Goal: Browse casually

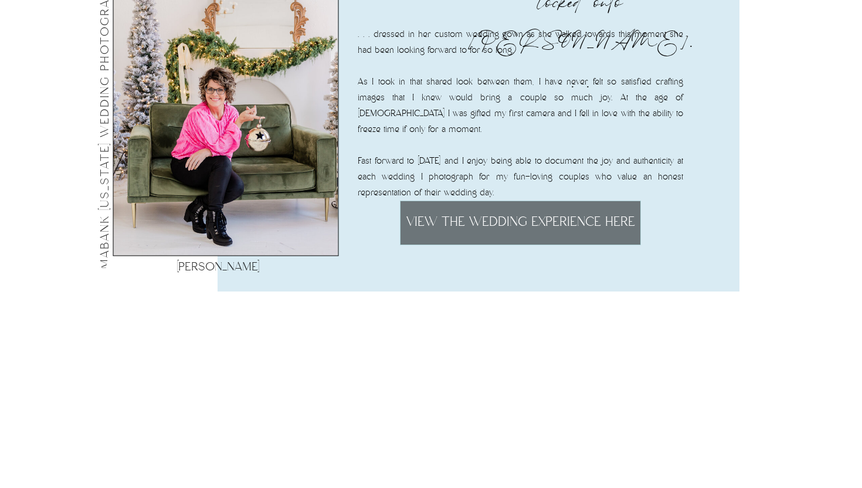
scroll to position [604, 0]
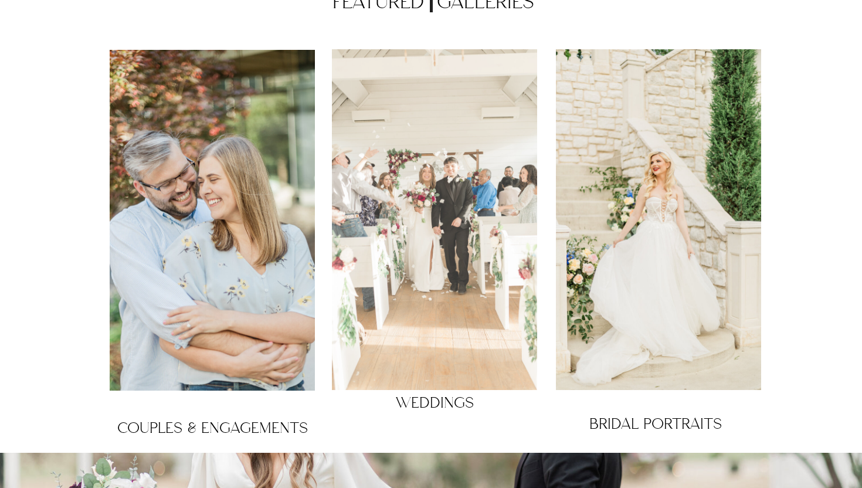
click at [461, 223] on div at bounding box center [434, 219] width 205 height 341
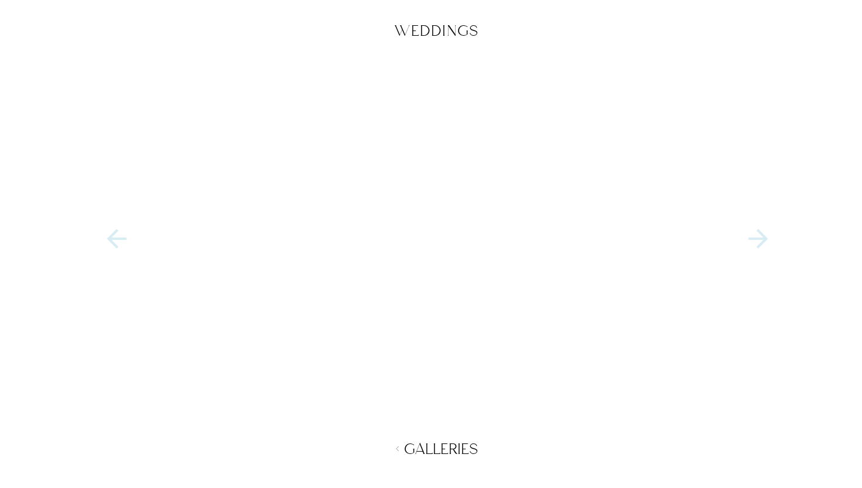
scroll to position [1825, 0]
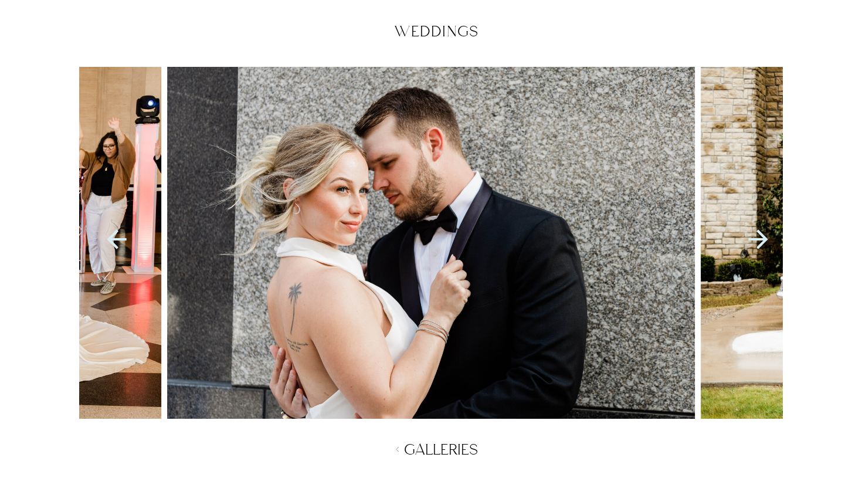
click at [761, 236] on icon at bounding box center [758, 239] width 29 height 29
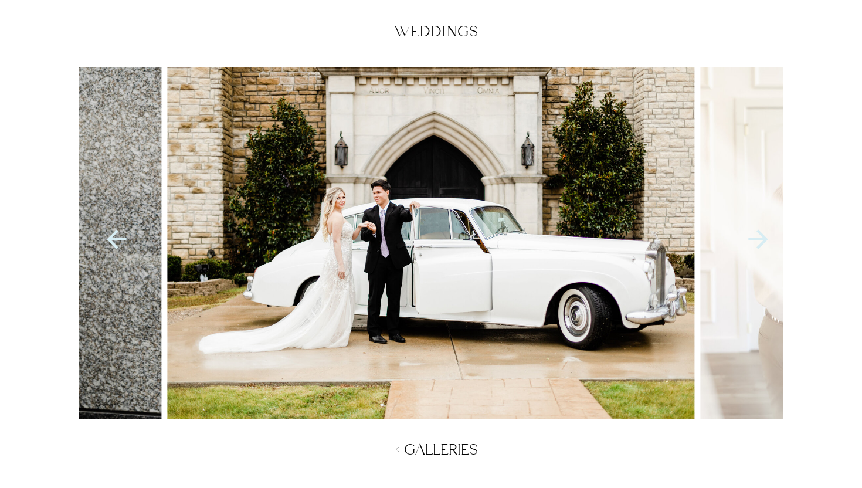
click at [761, 238] on icon at bounding box center [758, 239] width 29 height 29
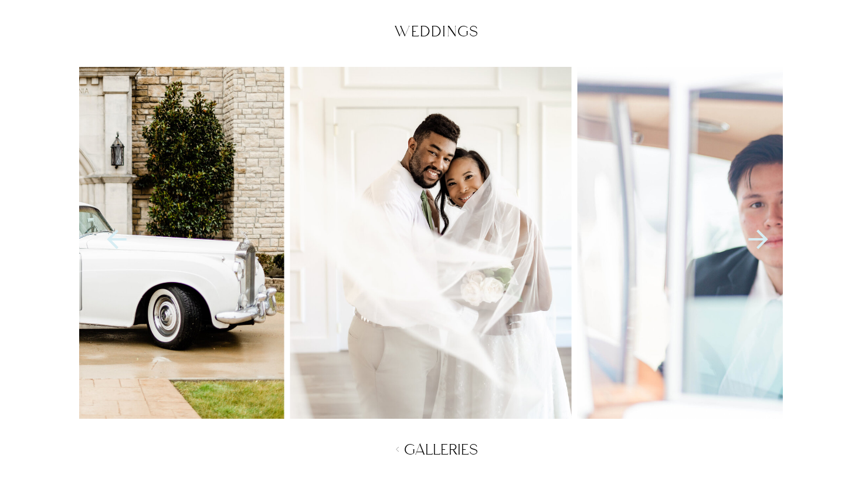
click at [761, 238] on icon at bounding box center [758, 239] width 29 height 29
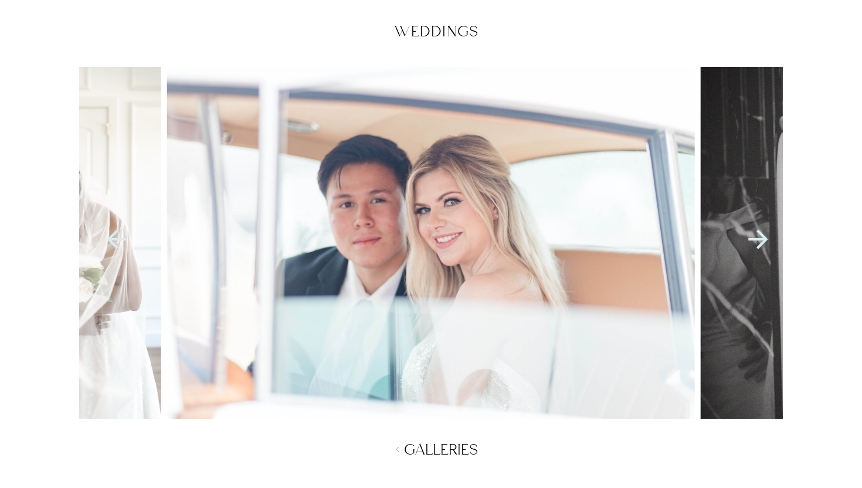
click at [761, 238] on icon at bounding box center [757, 238] width 19 height 19
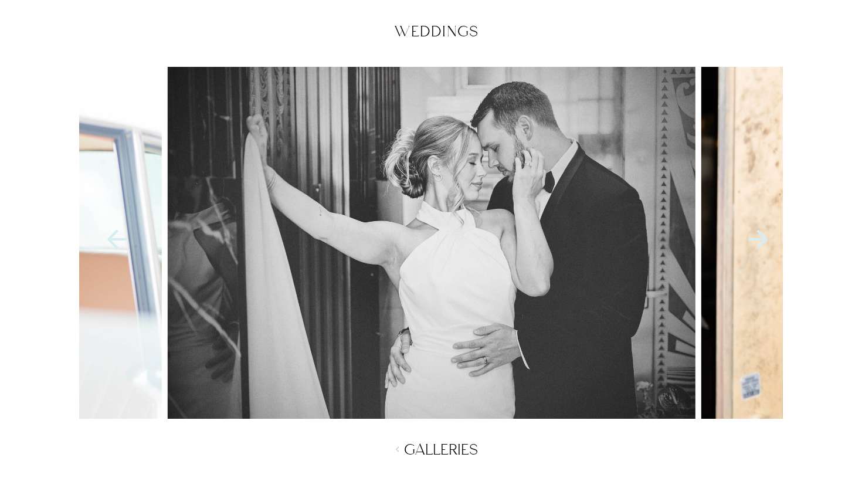
click at [761, 238] on icon at bounding box center [757, 238] width 19 height 19
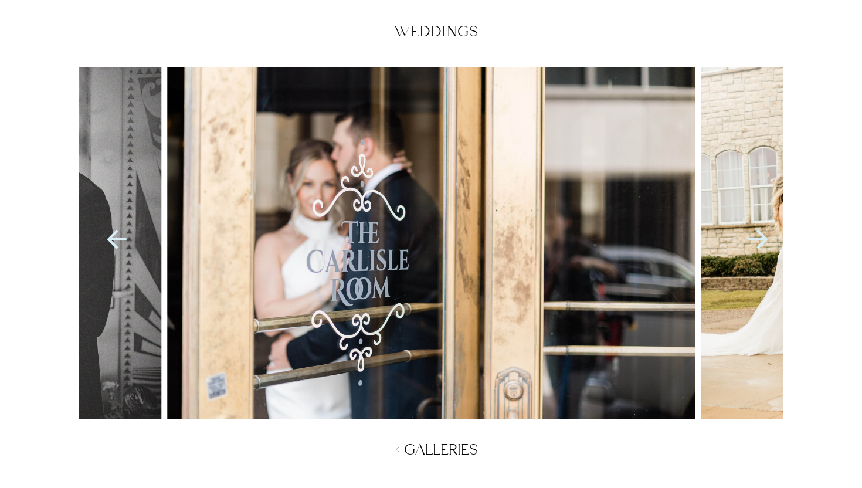
click at [761, 239] on icon at bounding box center [757, 238] width 19 height 19
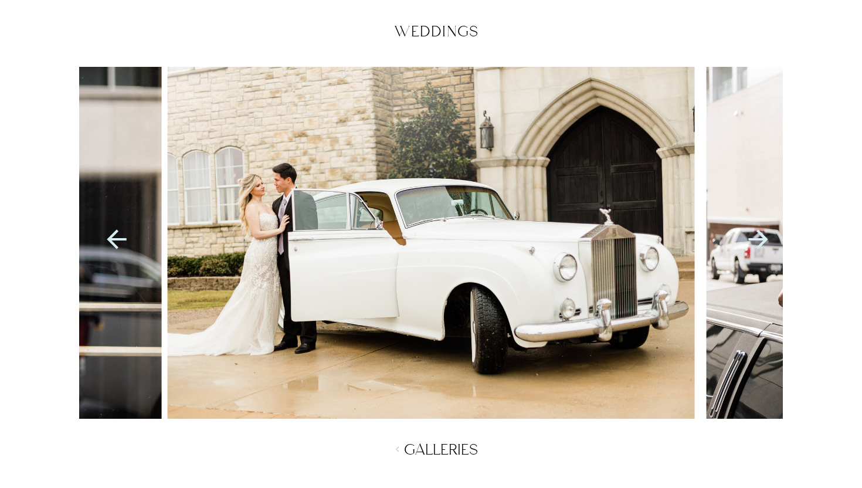
click at [762, 239] on icon at bounding box center [757, 238] width 19 height 19
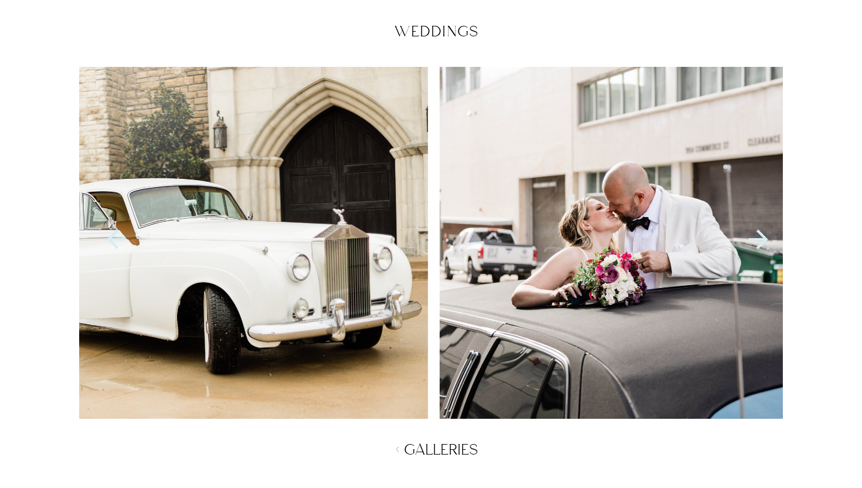
click at [762, 239] on icon at bounding box center [757, 238] width 19 height 19
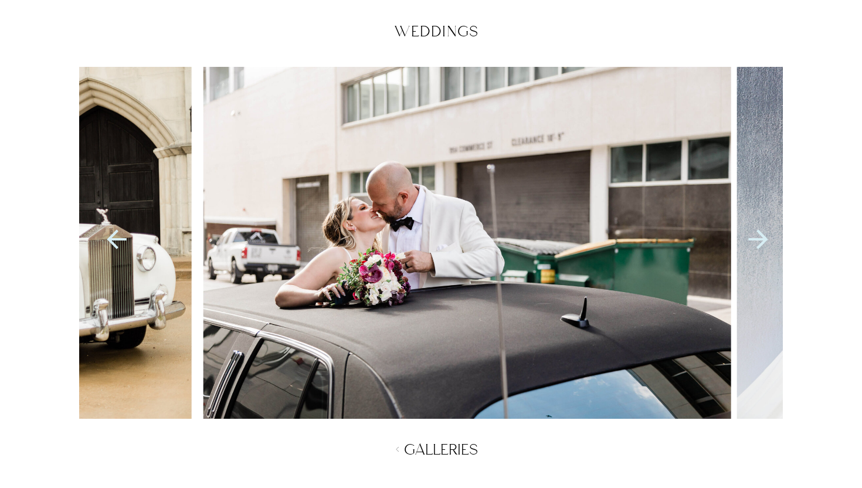
click at [762, 240] on icon at bounding box center [758, 239] width 29 height 29
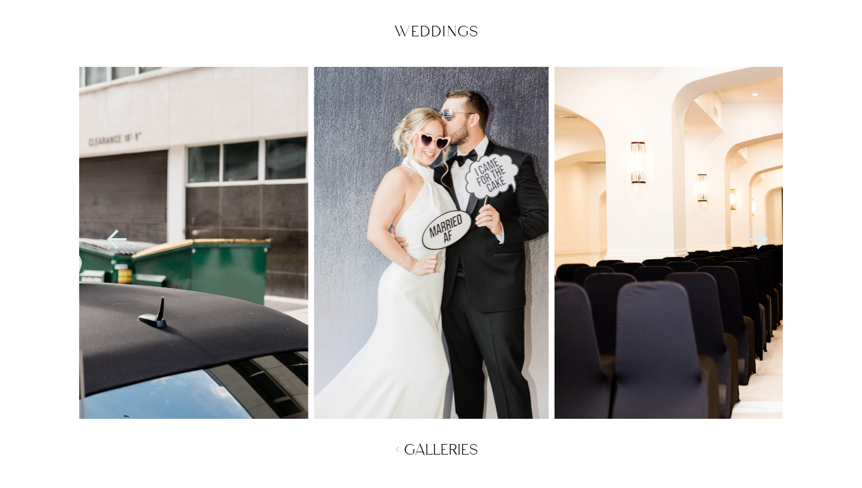
click at [763, 240] on icon at bounding box center [757, 238] width 19 height 19
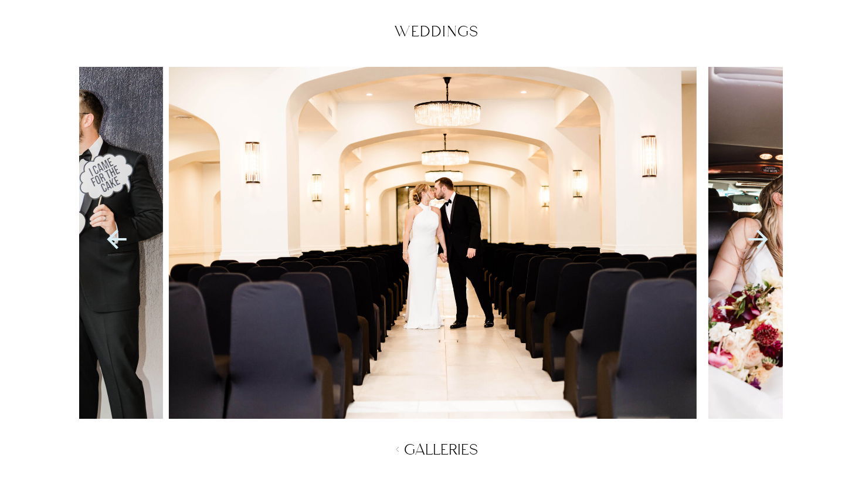
click at [763, 240] on icon at bounding box center [757, 238] width 19 height 19
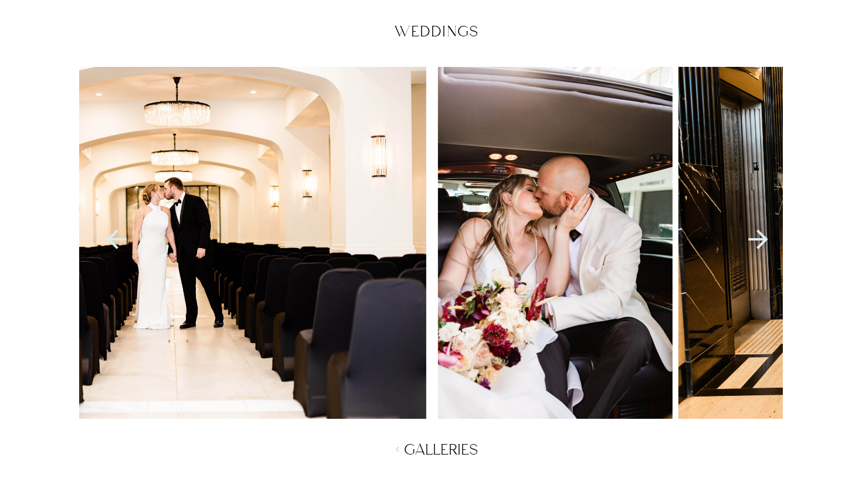
click at [763, 240] on icon at bounding box center [757, 238] width 19 height 19
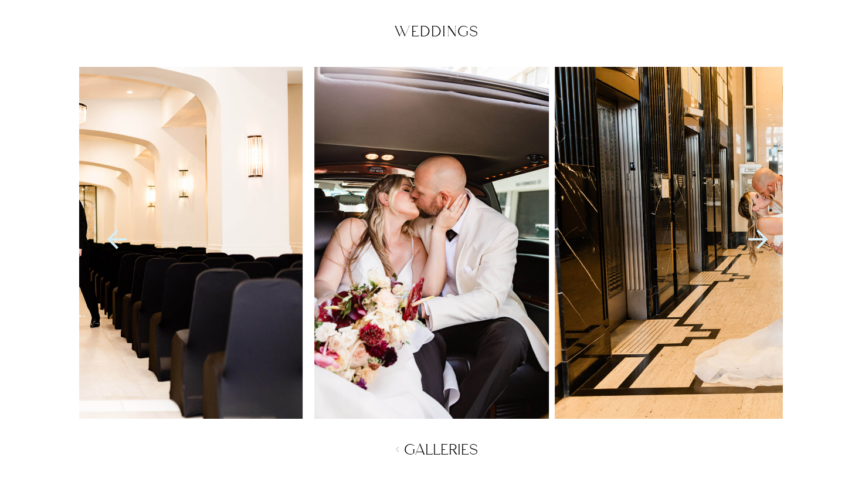
click at [763, 240] on icon at bounding box center [757, 238] width 19 height 19
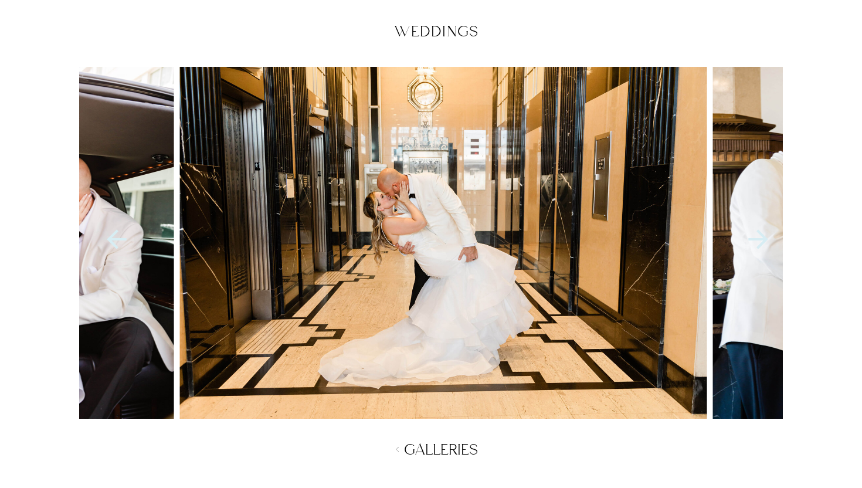
click at [764, 241] on icon at bounding box center [757, 238] width 19 height 19
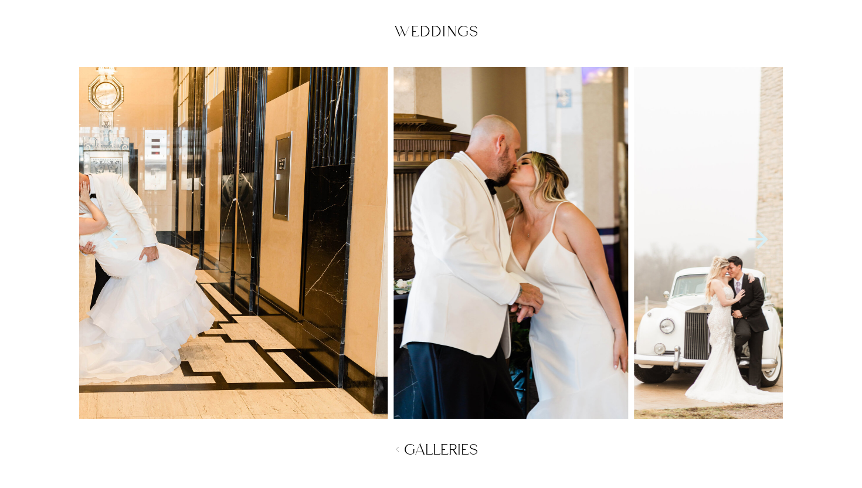
click at [764, 241] on icon at bounding box center [757, 238] width 19 height 19
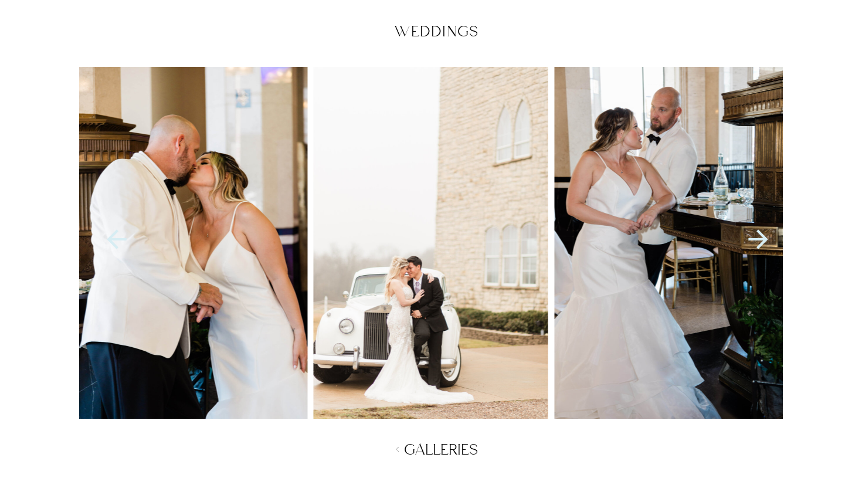
click at [764, 241] on icon at bounding box center [757, 238] width 19 height 19
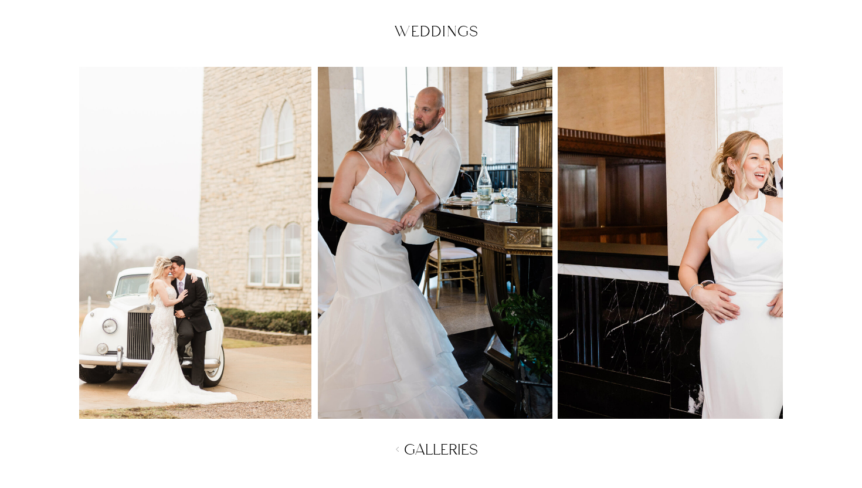
click at [764, 241] on icon at bounding box center [757, 238] width 19 height 19
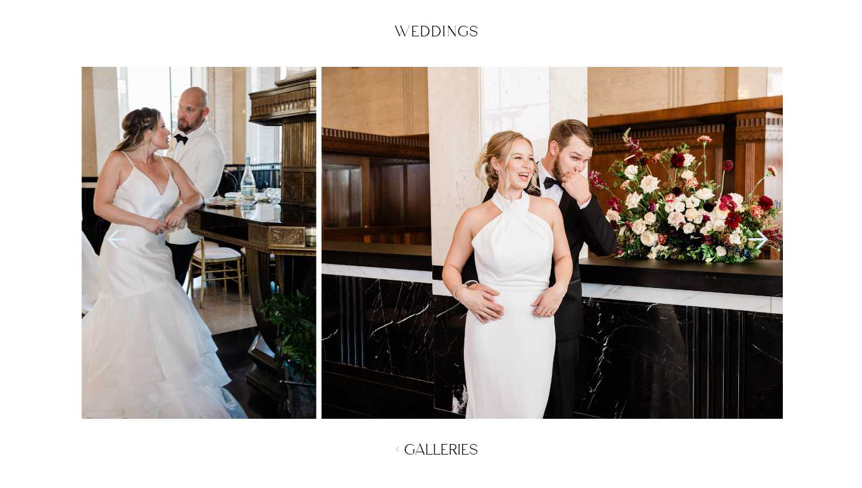
click at [764, 241] on icon at bounding box center [757, 238] width 19 height 19
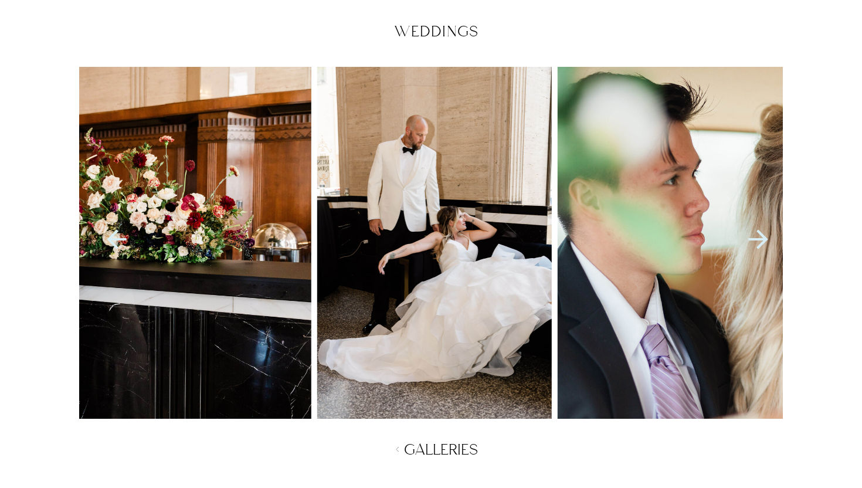
click at [764, 241] on icon at bounding box center [757, 238] width 19 height 19
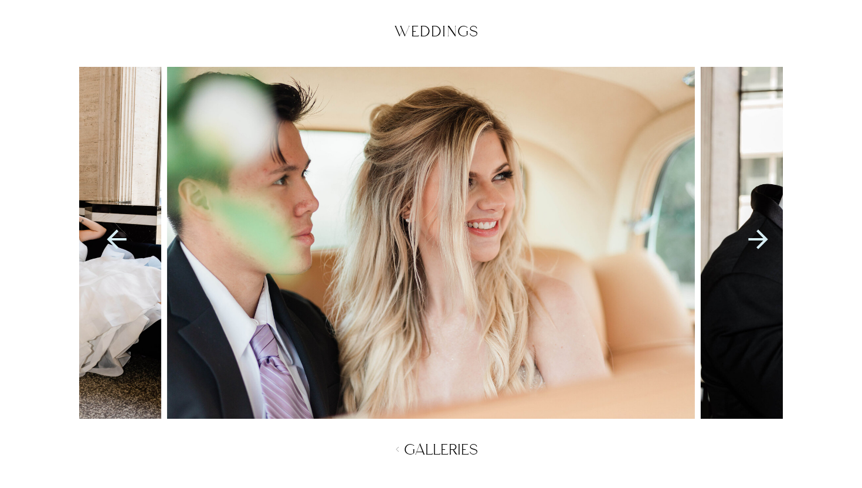
click at [761, 241] on icon at bounding box center [758, 239] width 29 height 29
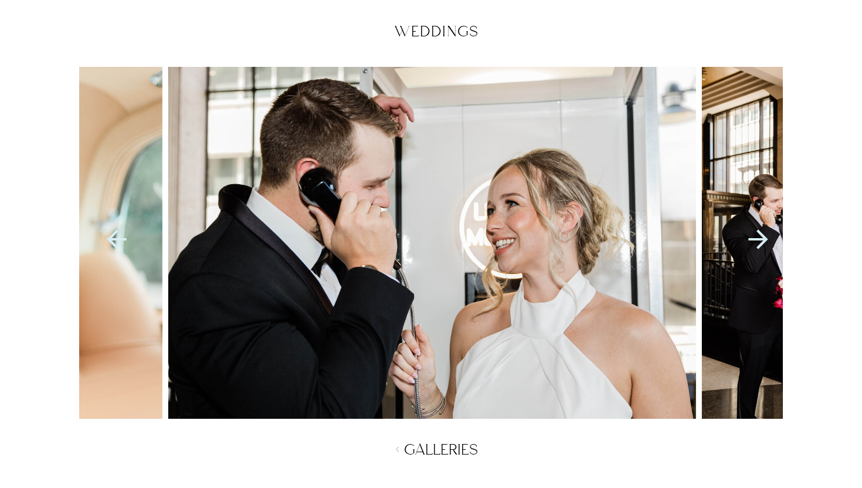
click at [761, 242] on icon at bounding box center [758, 239] width 29 height 29
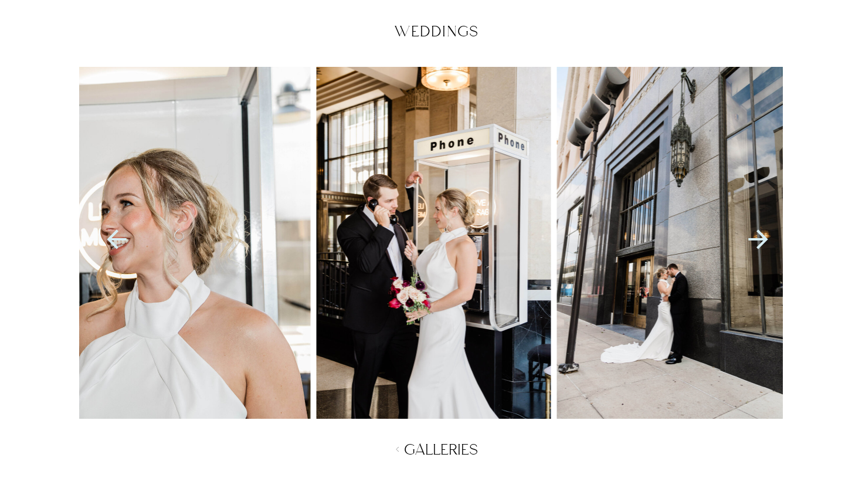
click at [761, 242] on icon at bounding box center [758, 239] width 29 height 29
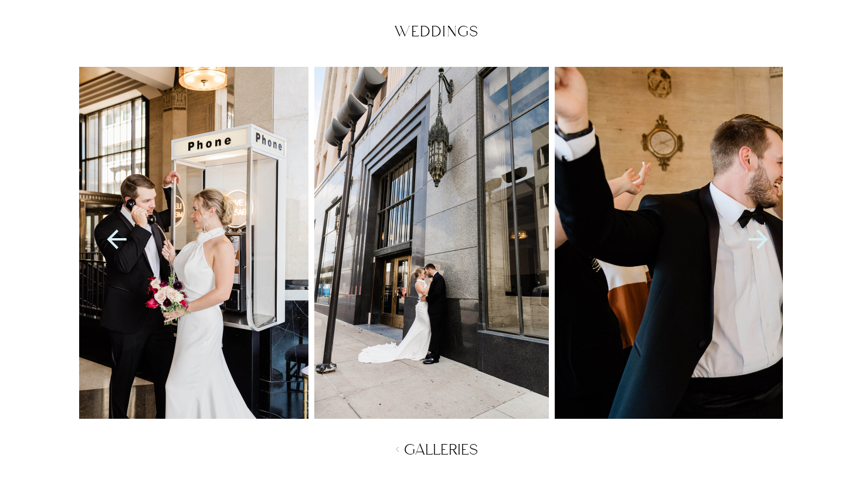
click at [761, 242] on icon at bounding box center [758, 239] width 29 height 29
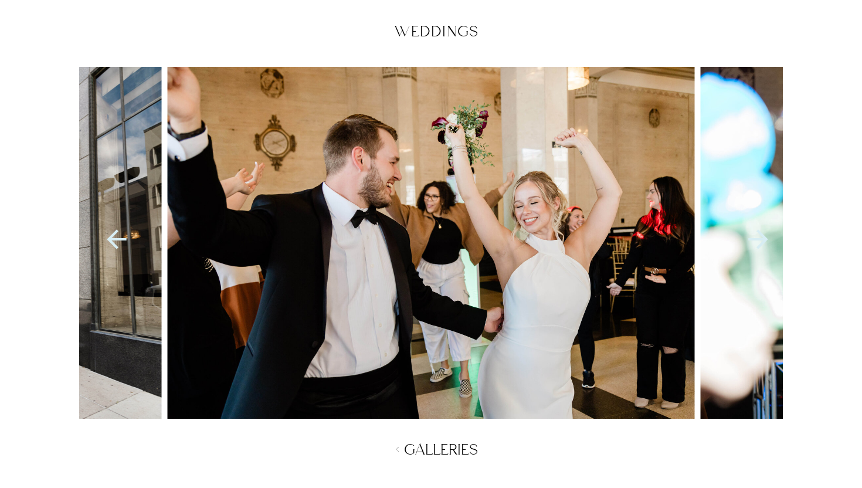
click at [761, 242] on icon at bounding box center [758, 239] width 29 height 29
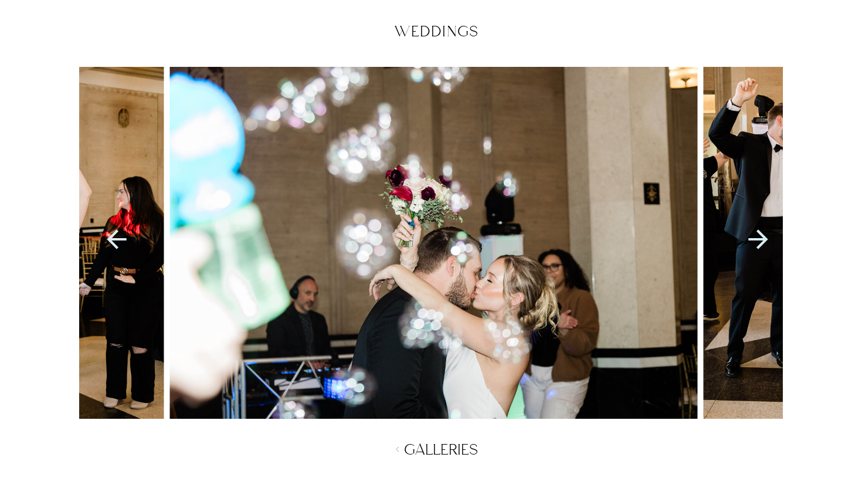
click at [761, 242] on icon at bounding box center [757, 238] width 19 height 19
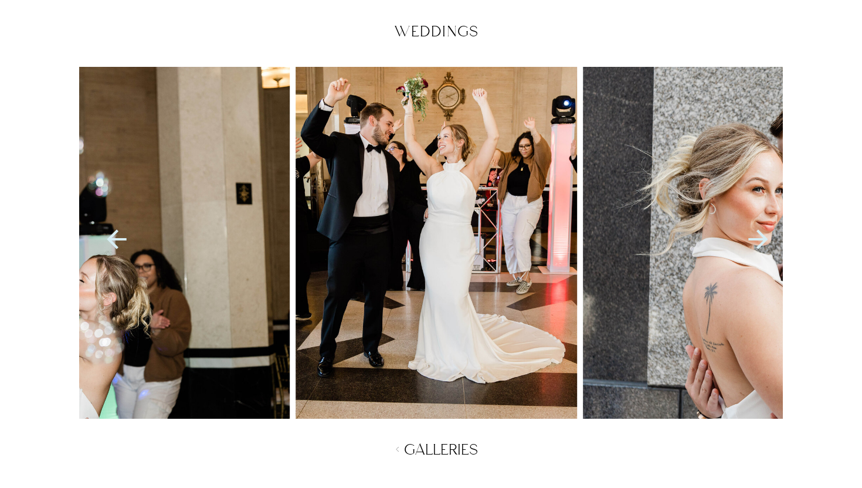
click at [762, 242] on icon at bounding box center [757, 238] width 19 height 19
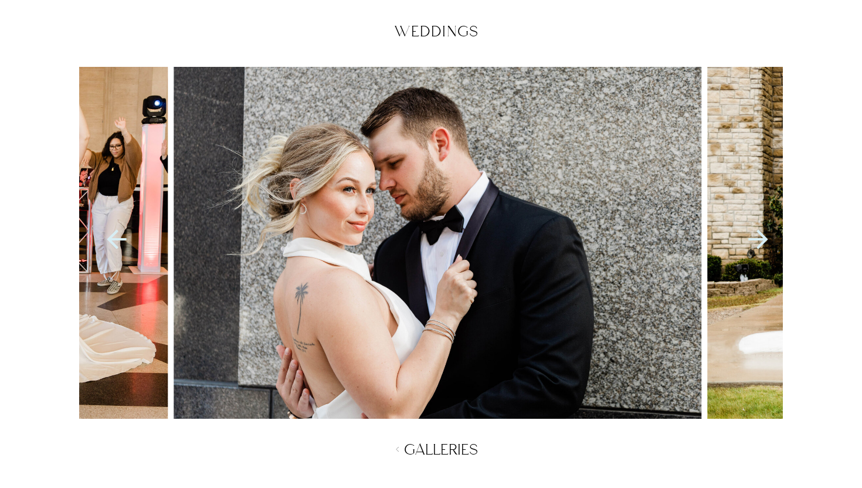
click at [762, 242] on icon at bounding box center [757, 238] width 19 height 19
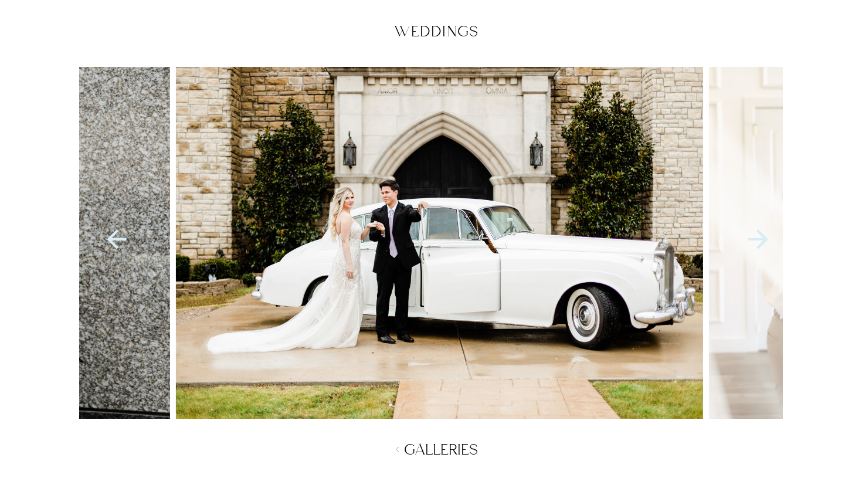
click at [764, 242] on icon at bounding box center [757, 238] width 19 height 19
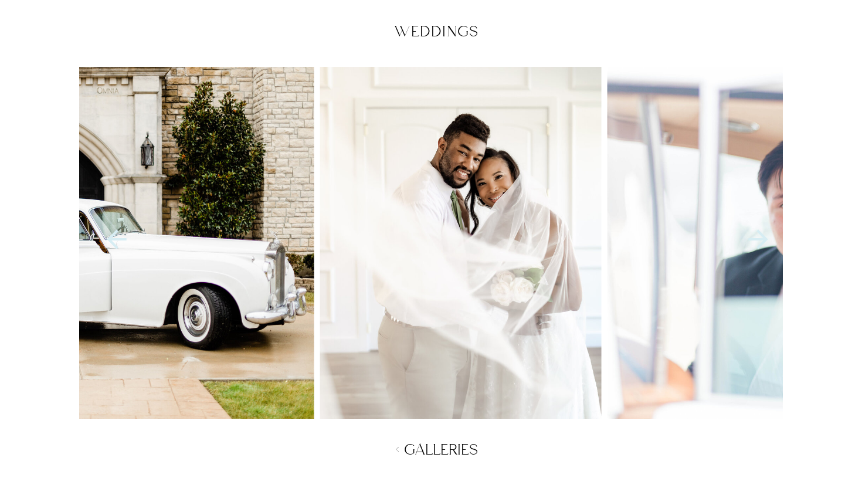
click at [764, 242] on icon at bounding box center [757, 238] width 19 height 19
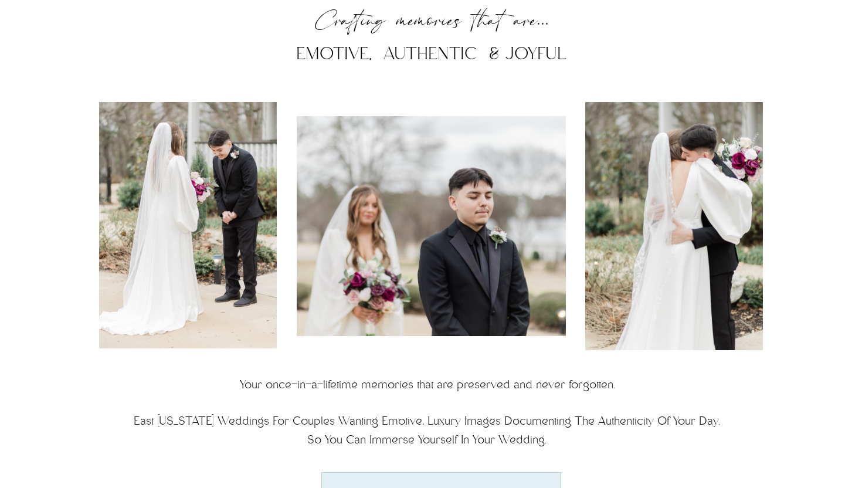
scroll to position [4083, 0]
